Goal: Task Accomplishment & Management: Use online tool/utility

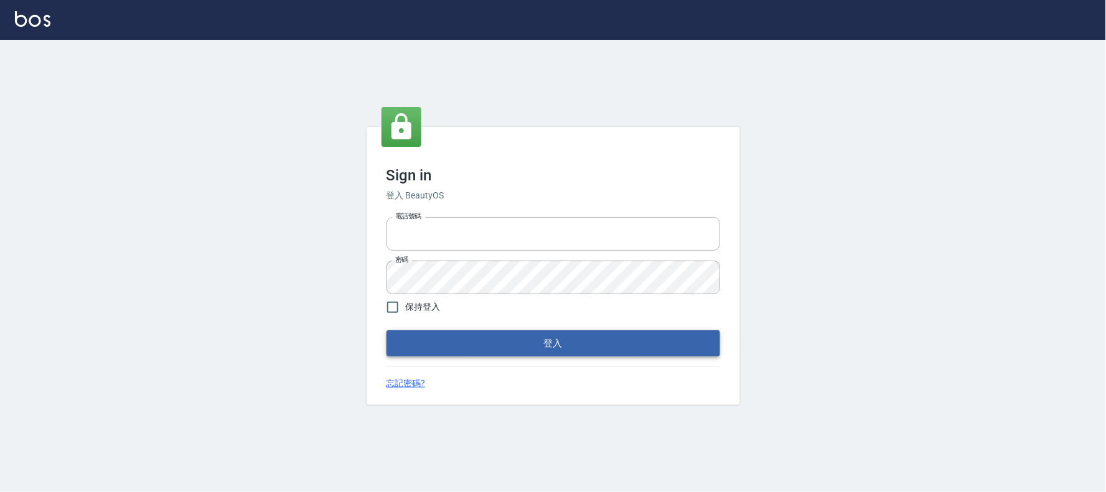
type input "032805930"
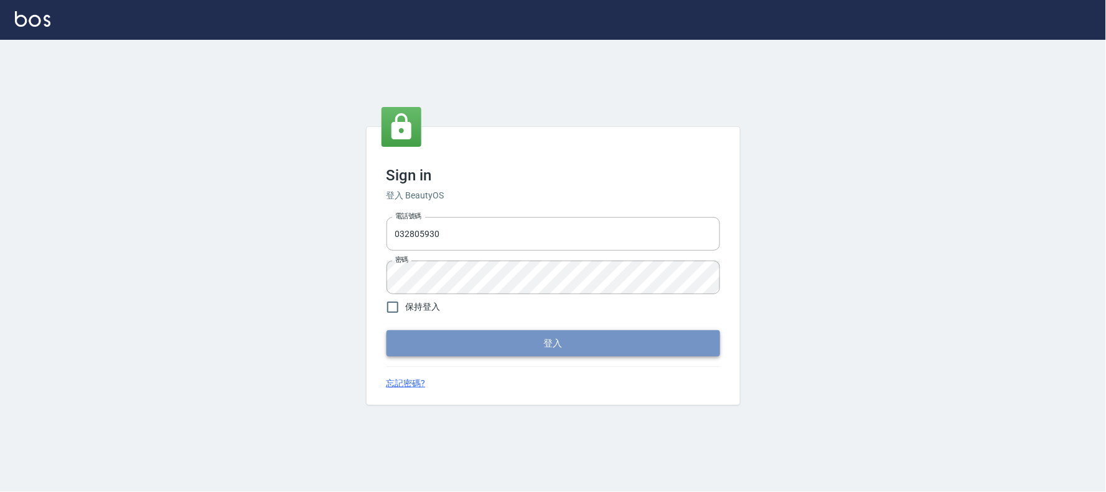
click at [402, 344] on button "登入" at bounding box center [554, 344] width 334 height 26
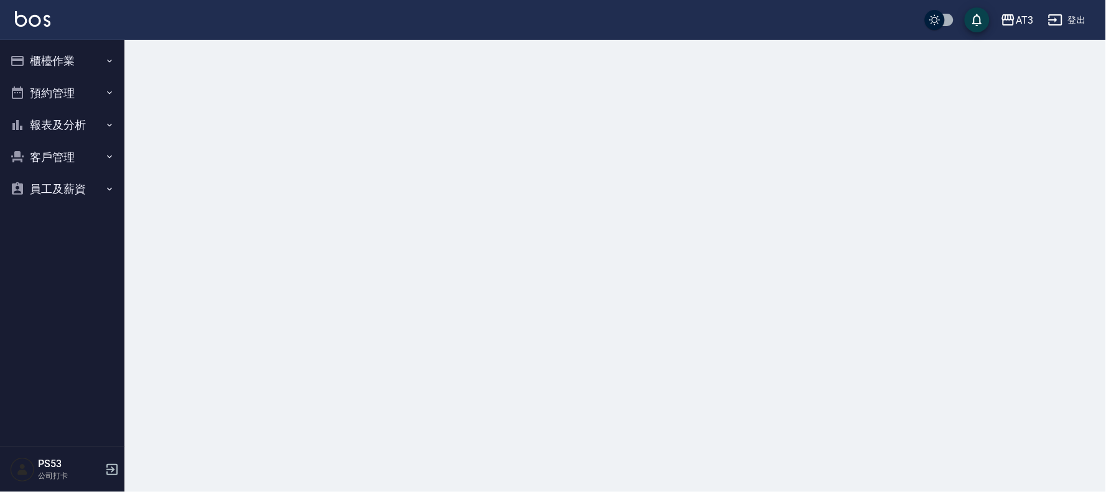
click at [57, 65] on button "櫃檯作業" at bounding box center [62, 61] width 115 height 32
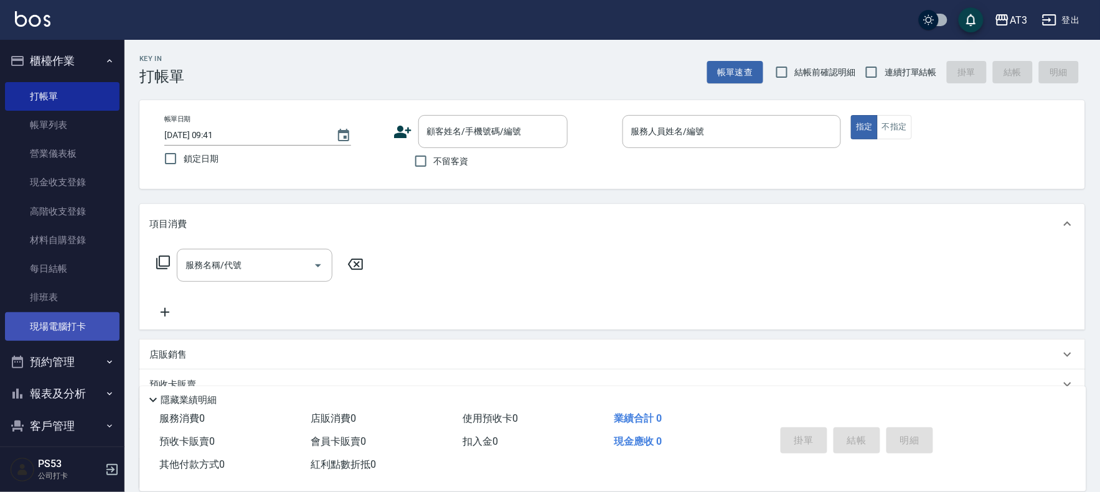
click at [63, 324] on link "現場電腦打卡" at bounding box center [62, 327] width 115 height 29
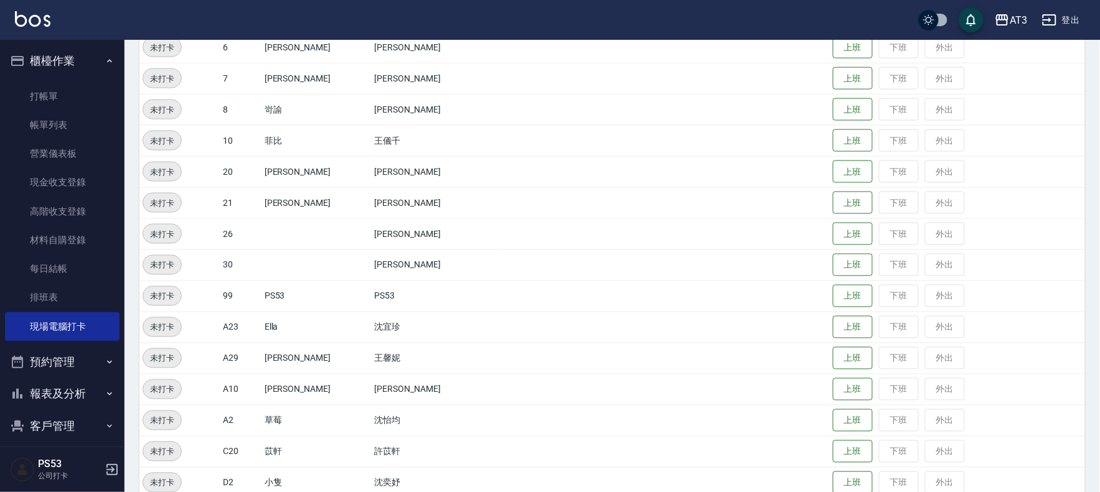
scroll to position [471, 0]
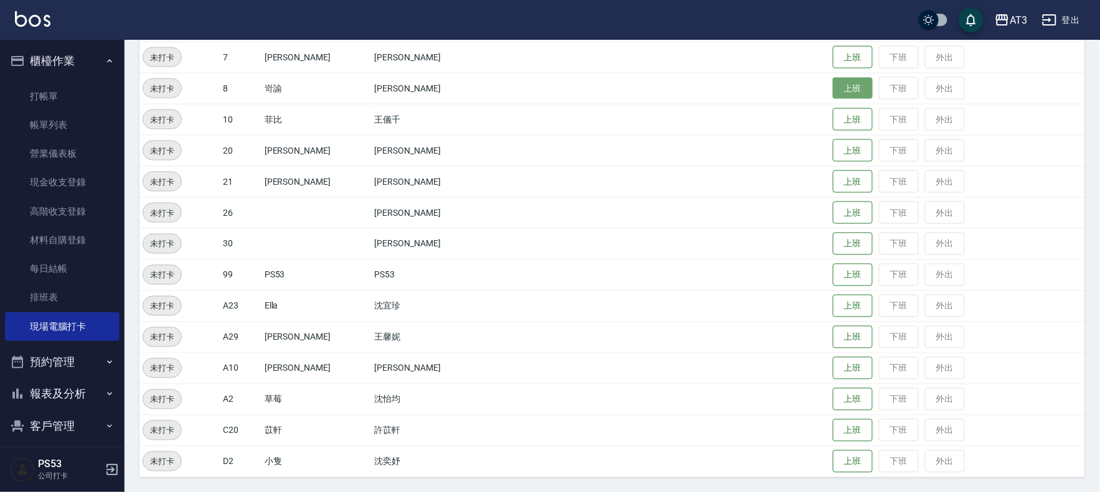
click at [833, 80] on button "上班" at bounding box center [853, 89] width 40 height 22
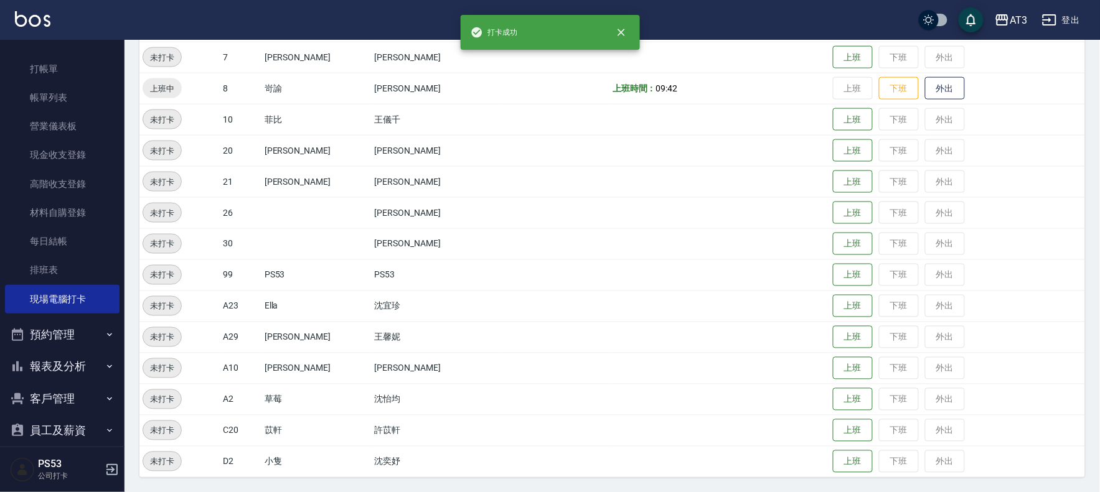
scroll to position [41, 0]
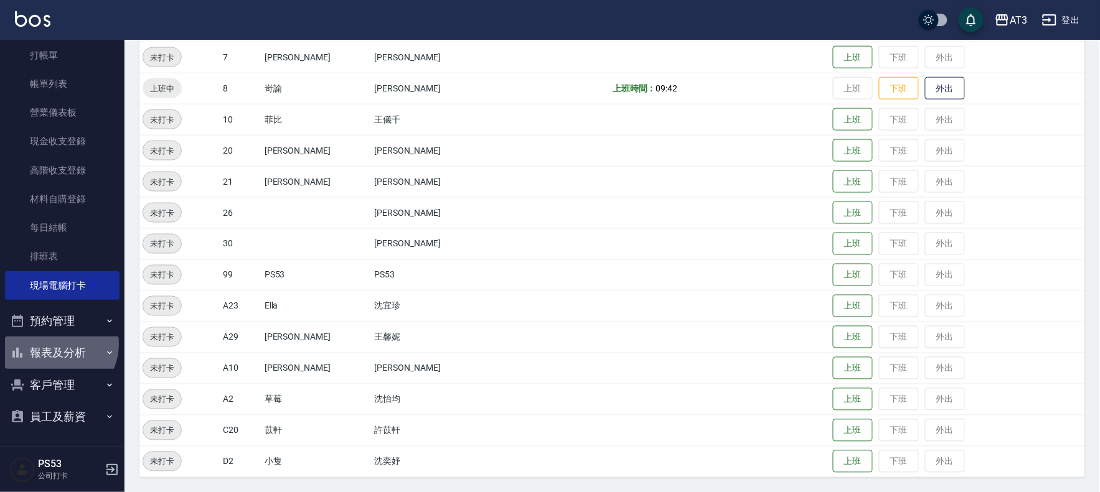
click at [58, 344] on button "報表及分析" at bounding box center [62, 353] width 115 height 32
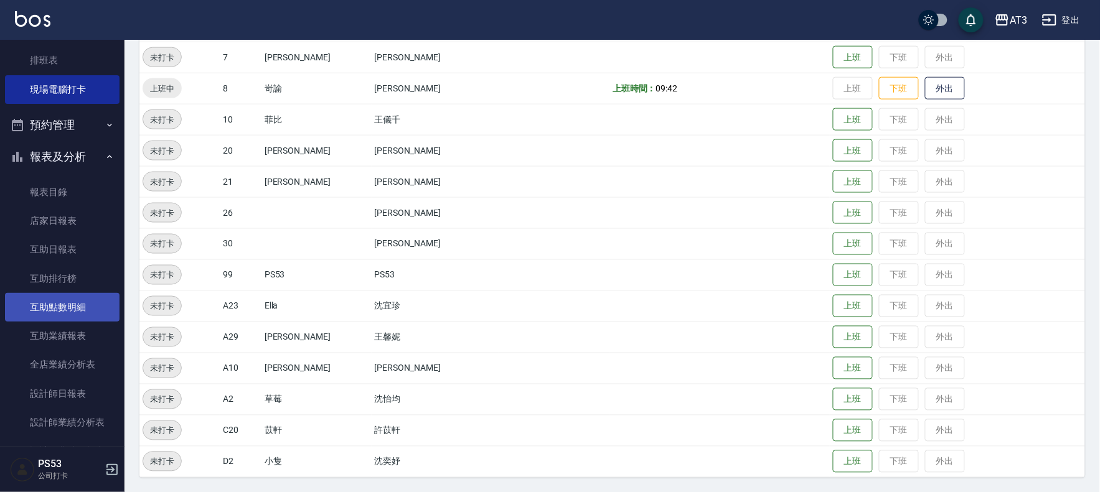
scroll to position [318, 0]
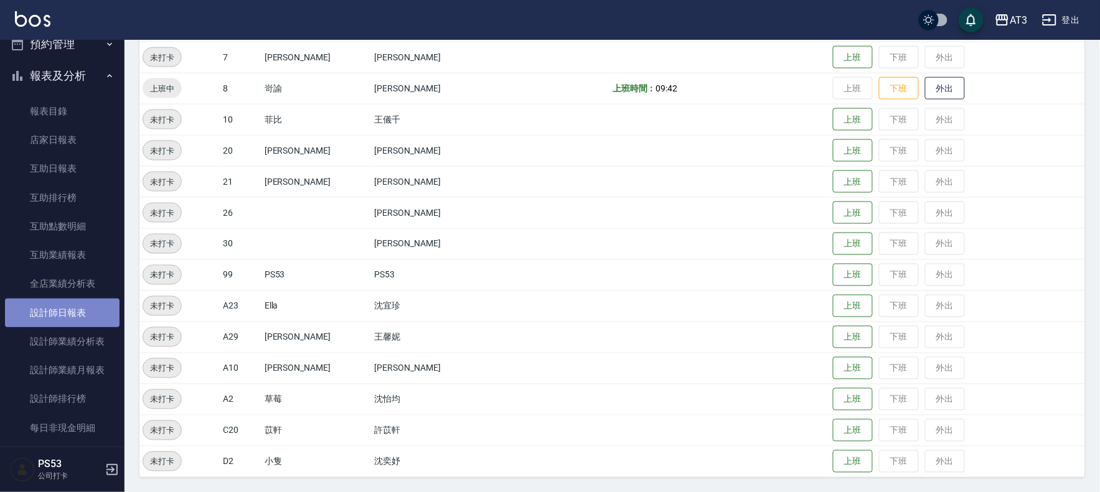
click at [63, 314] on link "設計師日報表" at bounding box center [62, 313] width 115 height 29
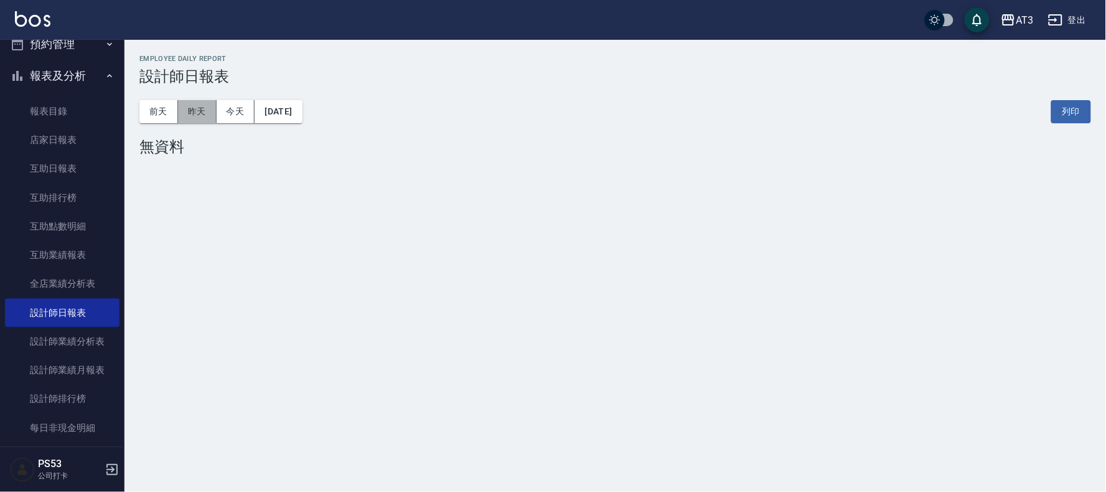
click at [197, 113] on button "昨天" at bounding box center [197, 111] width 39 height 23
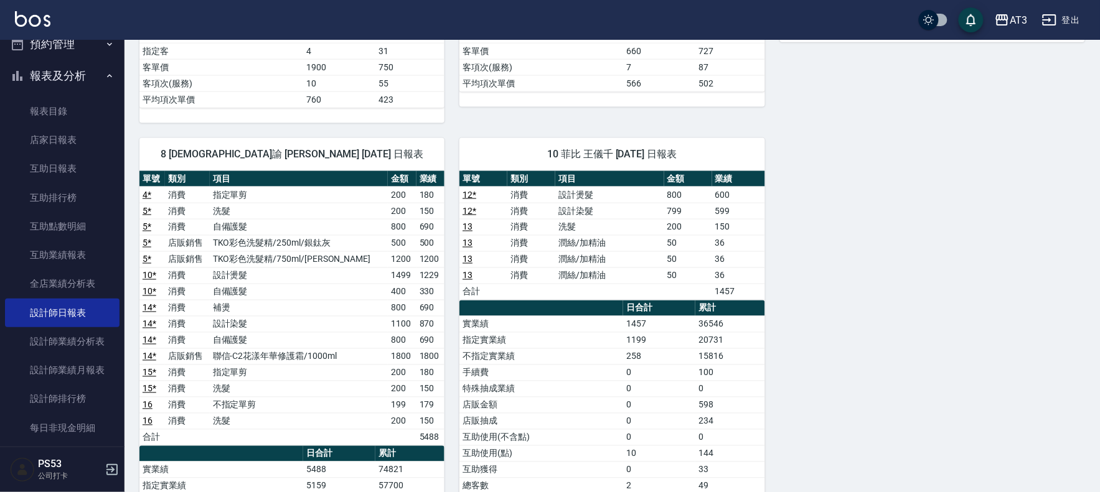
scroll to position [692, 0]
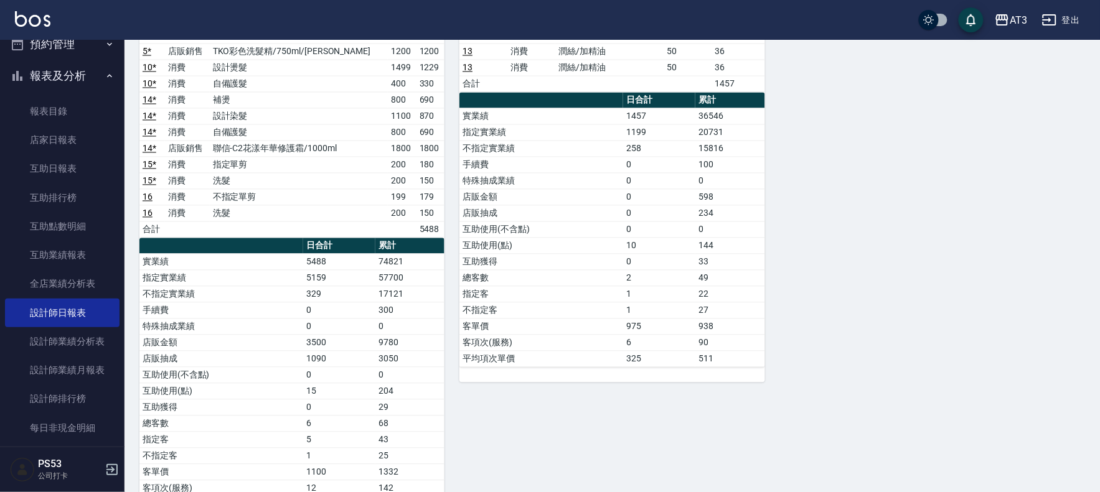
drag, startPoint x: 1049, startPoint y: 65, endPoint x: 238, endPoint y: 370, distance: 865.8
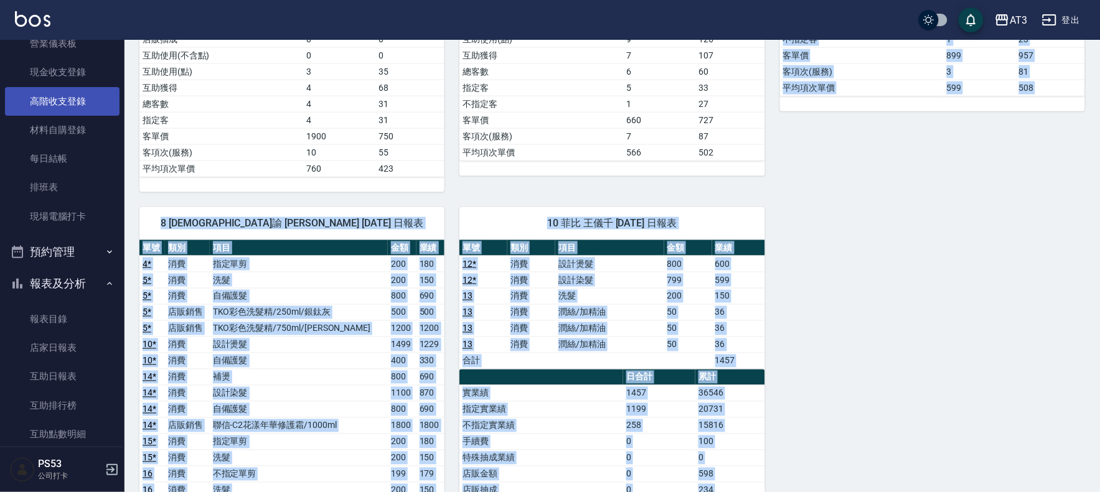
scroll to position [0, 0]
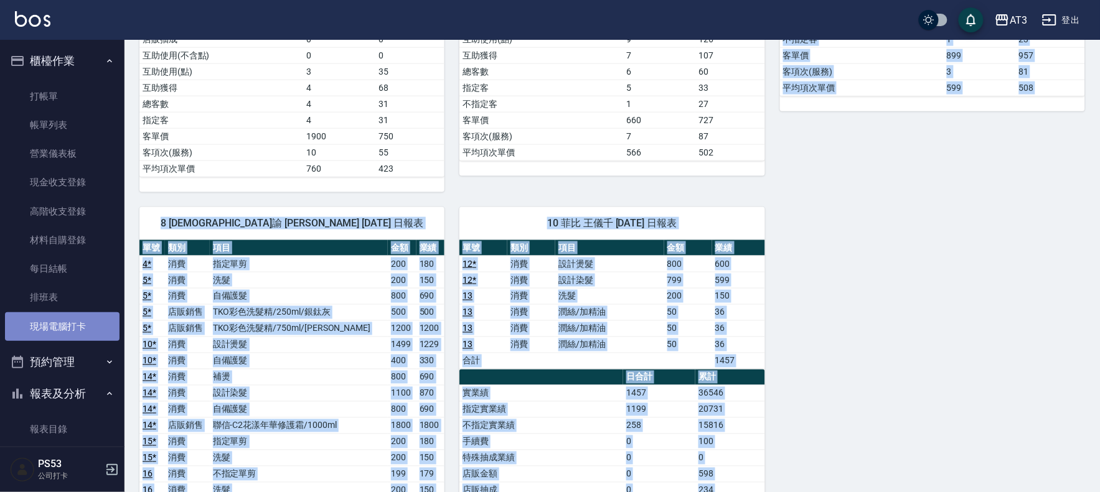
click at [63, 327] on link "現場電腦打卡" at bounding box center [62, 327] width 115 height 29
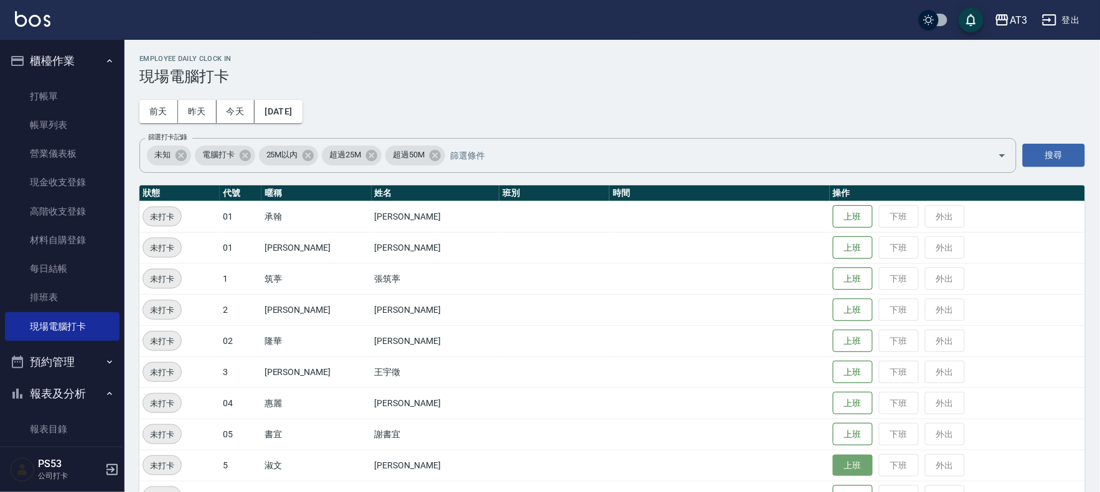
click at [833, 458] on button "上班" at bounding box center [853, 466] width 40 height 22
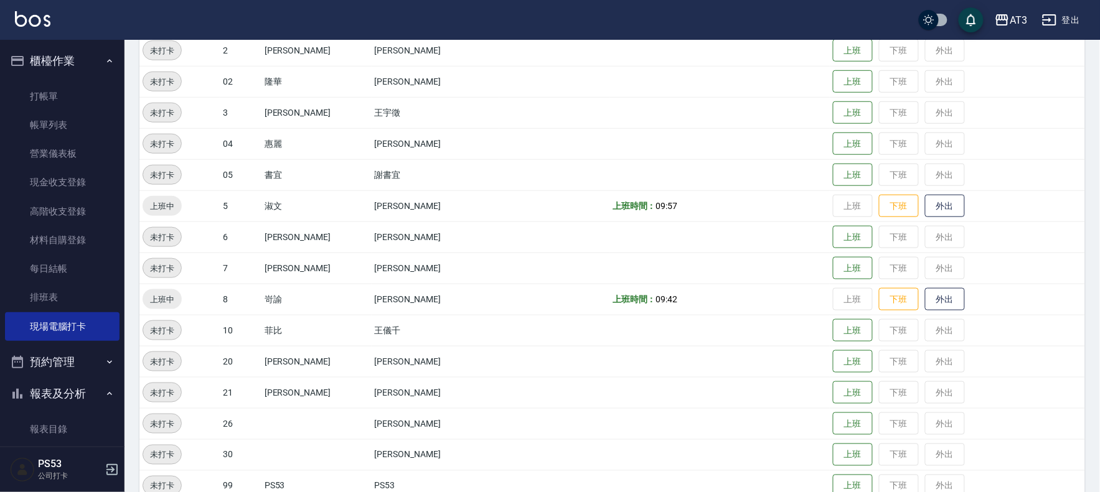
scroll to position [276, 0]
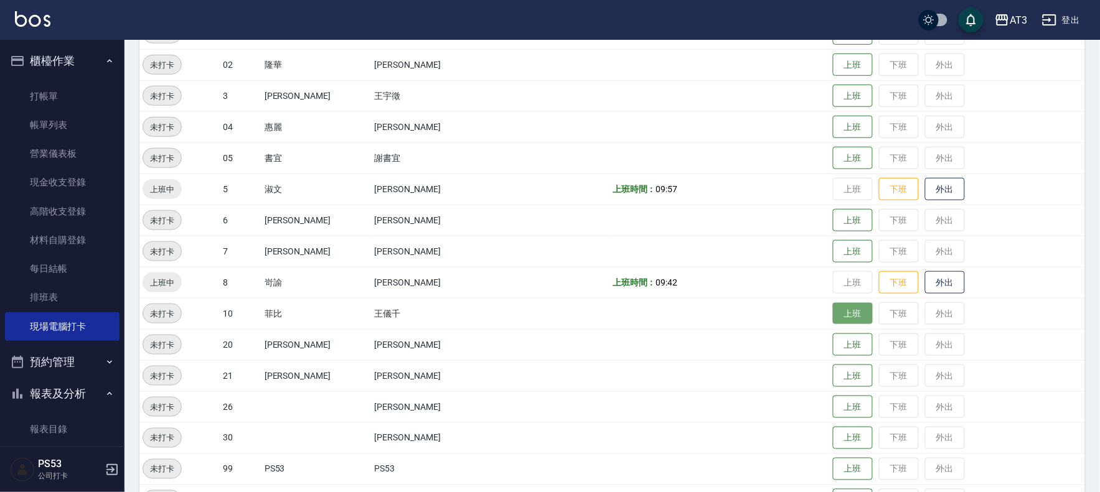
click at [839, 308] on button "上班" at bounding box center [853, 314] width 40 height 22
click at [833, 227] on button "上班" at bounding box center [853, 221] width 40 height 22
